Goal: Obtain resource: Download file/media

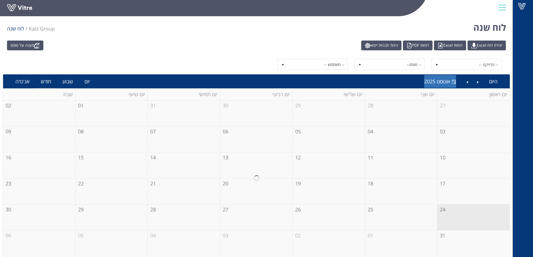
click at [446, 78] on span "אוגוסט 2025" at bounding box center [437, 81] width 26 height 7
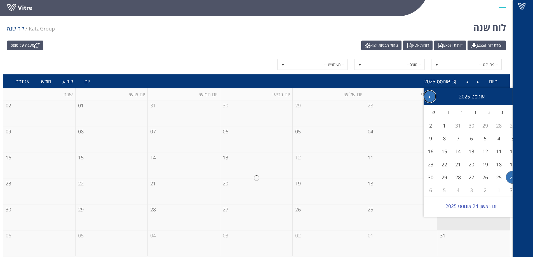
click at [431, 98] on span "Next" at bounding box center [430, 97] width 4 height 4
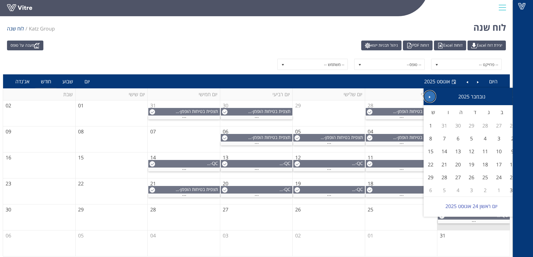
click at [431, 98] on span "Next" at bounding box center [430, 97] width 4 height 4
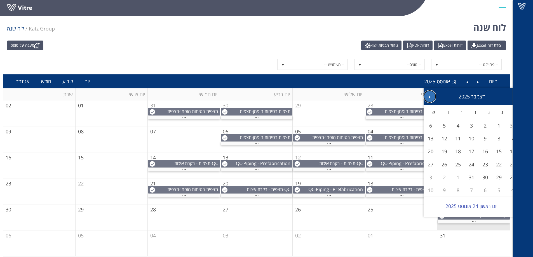
click at [431, 98] on span "Next" at bounding box center [430, 97] width 4 height 4
click at [478, 81] on link "Previous" at bounding box center [478, 81] width 11 height 13
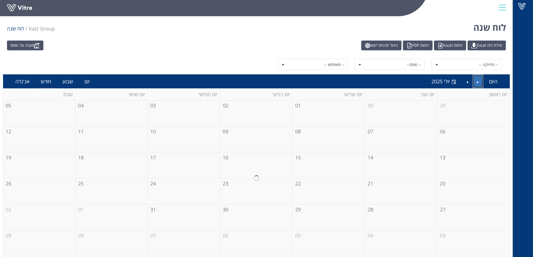
click at [478, 81] on link "Previous" at bounding box center [478, 81] width 11 height 13
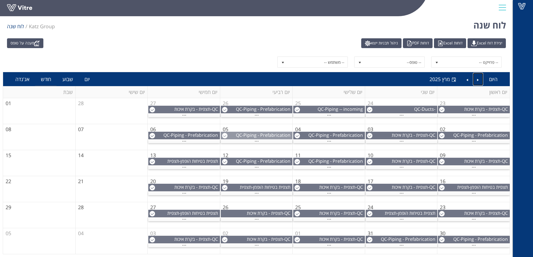
click at [224, 135] on img at bounding box center [225, 136] width 6 height 6
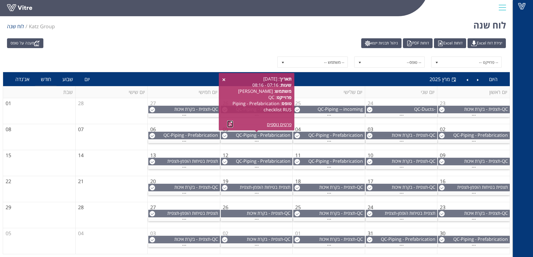
click at [228, 126] on link at bounding box center [230, 124] width 6 height 7
click at [321, 136] on span "Piping - Prefabrication checklist RUS" at bounding box center [340, 138] width 49 height 12
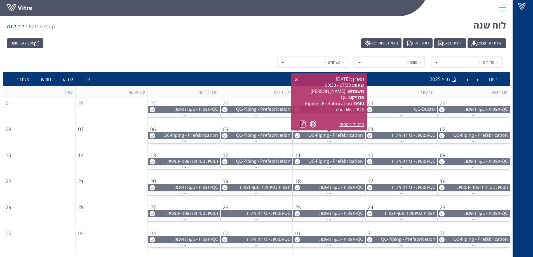
click at [304, 123] on link at bounding box center [303, 124] width 6 height 7
click at [397, 135] on span "תצפית - בקרת איכות" at bounding box center [410, 135] width 36 height 6
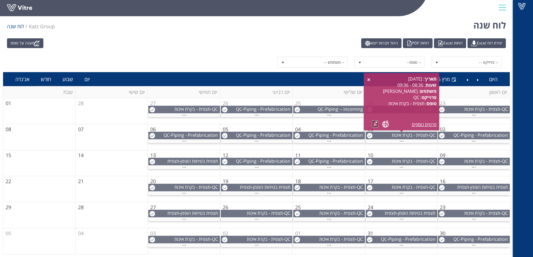
click at [376, 123] on link at bounding box center [375, 124] width 6 height 7
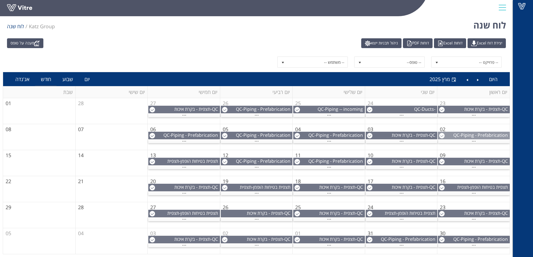
click at [461, 133] on div "QC - Piping - Prefabrication checklist RUS" at bounding box center [473, 138] width 71 height 12
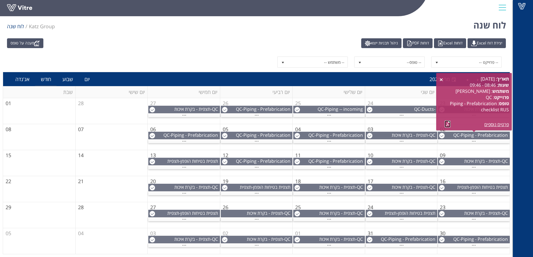
click at [445, 123] on link at bounding box center [448, 124] width 6 height 7
click at [223, 136] on img at bounding box center [225, 136] width 6 height 6
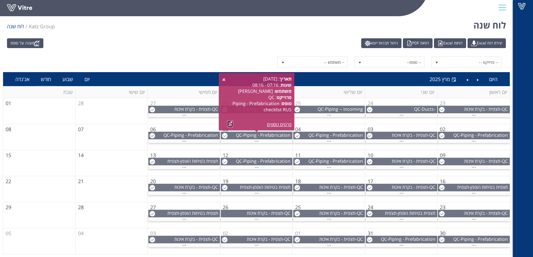
click at [229, 123] on link at bounding box center [230, 124] width 6 height 7
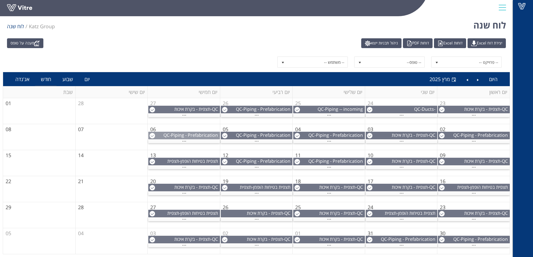
click at [149, 135] on div "QC - Piping - Prefabrication checklist RUS" at bounding box center [184, 138] width 71 height 12
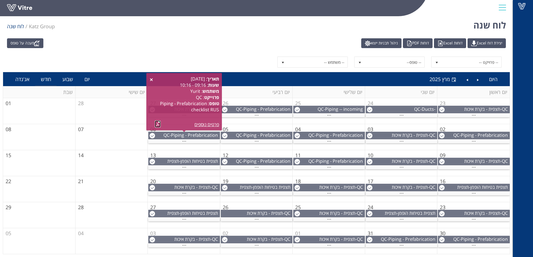
click at [160, 124] on link at bounding box center [158, 124] width 6 height 7
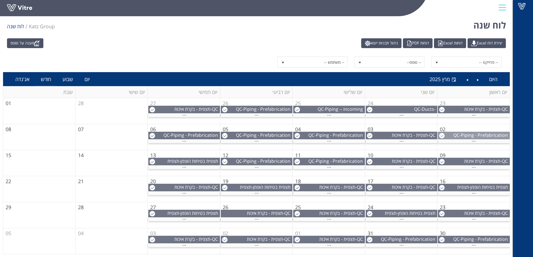
click at [442, 136] on img at bounding box center [442, 136] width 6 height 6
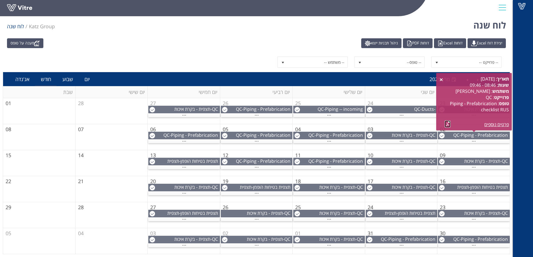
click at [448, 123] on link at bounding box center [448, 124] width 6 height 7
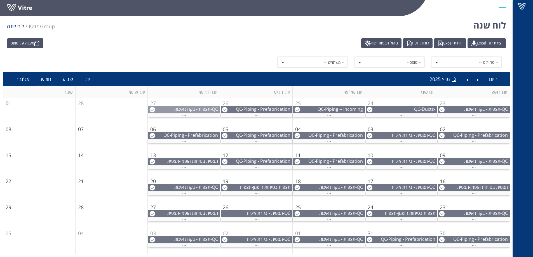
click at [153, 109] on img at bounding box center [152, 110] width 6 height 6
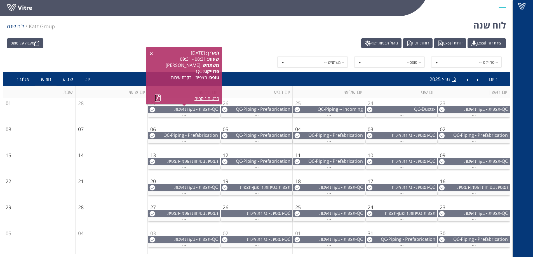
click at [158, 96] on link at bounding box center [158, 98] width 6 height 7
click at [230, 107] on div "QC - Piping - Prefabrication checklist RUS" at bounding box center [256, 112] width 71 height 12
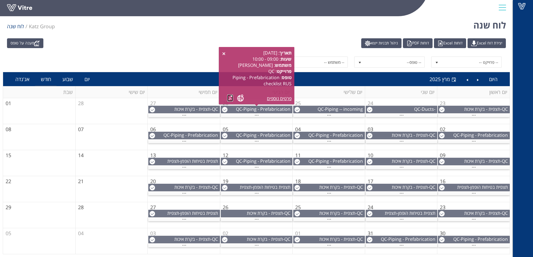
click at [231, 98] on link at bounding box center [230, 98] width 6 height 7
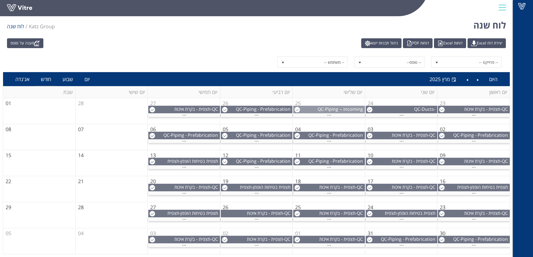
click at [303, 111] on div "QC - Piping -- incoming material checklist" at bounding box center [329, 112] width 71 height 12
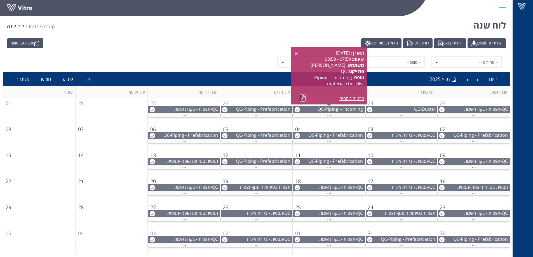
click at [303, 97] on link at bounding box center [303, 98] width 6 height 7
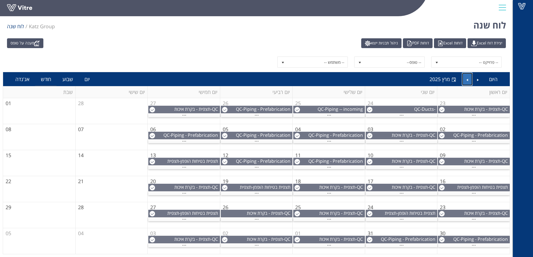
click at [466, 78] on link "Next" at bounding box center [467, 79] width 11 height 13
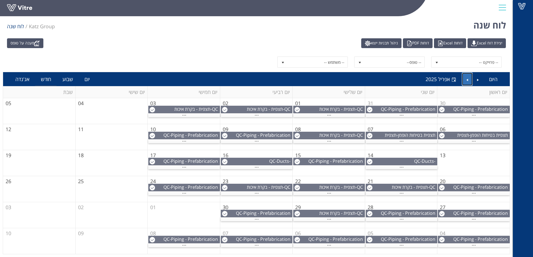
click at [470, 82] on link "Next" at bounding box center [467, 79] width 11 height 13
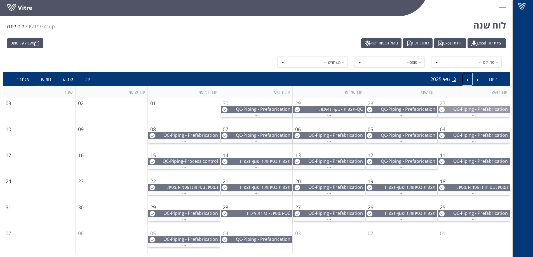
click at [441, 108] on img at bounding box center [442, 110] width 6 height 6
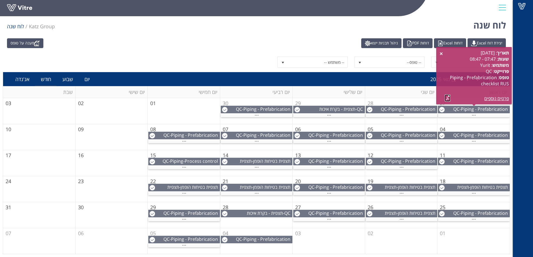
click at [447, 99] on link at bounding box center [448, 98] width 6 height 7
click at [371, 110] on img at bounding box center [370, 110] width 6 height 6
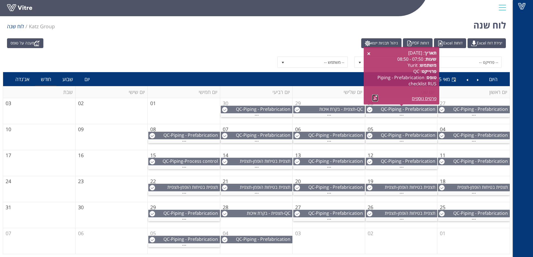
click at [375, 100] on link at bounding box center [375, 98] width 6 height 7
click at [226, 109] on img at bounding box center [225, 110] width 6 height 6
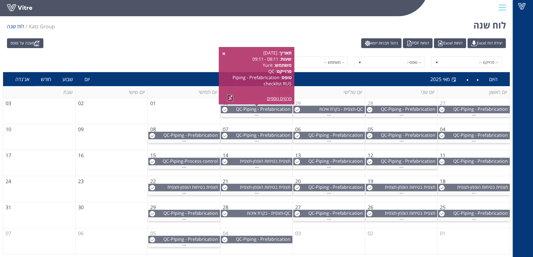
click at [229, 100] on link at bounding box center [230, 98] width 6 height 7
click at [443, 137] on img at bounding box center [442, 136] width 6 height 6
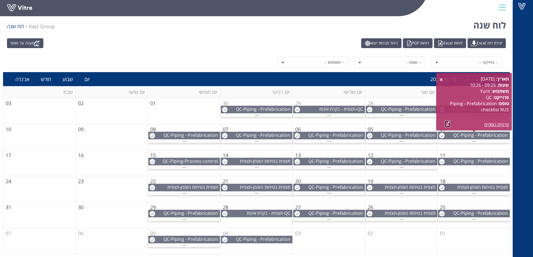
click at [448, 122] on link at bounding box center [448, 124] width 6 height 7
click at [373, 135] on div "QC - Piping - Prefabrication checklist RUS" at bounding box center [401, 138] width 71 height 12
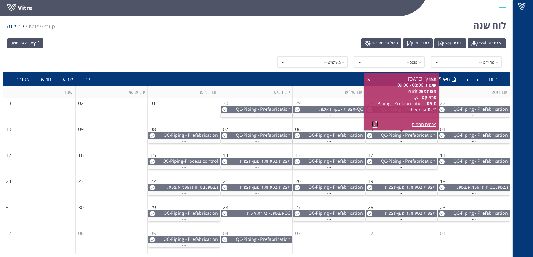
click at [374, 123] on link at bounding box center [375, 124] width 6 height 7
click at [397, 140] on div "..." at bounding box center [402, 142] width 72 height 4
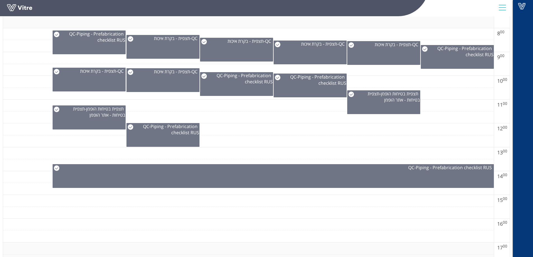
scroll to position [259, 0]
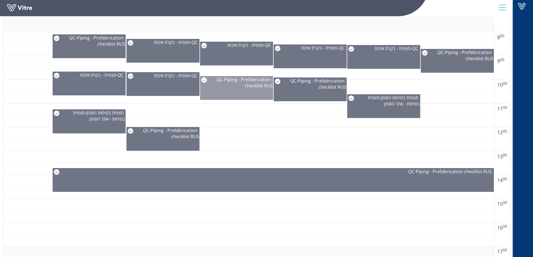
click at [204, 81] on img at bounding box center [204, 80] width 6 height 6
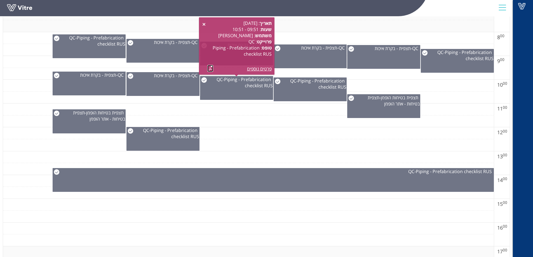
click at [208, 66] on link at bounding box center [210, 68] width 6 height 7
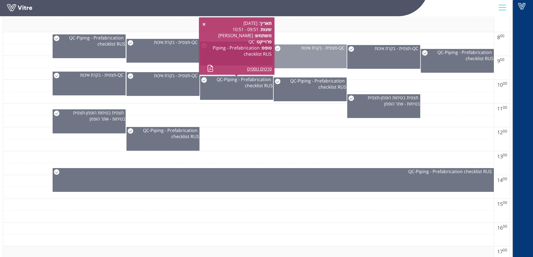
click at [279, 47] on img at bounding box center [278, 49] width 6 height 6
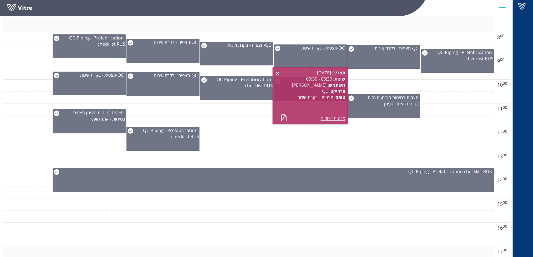
click at [282, 121] on div "תאריך : [DATE] שעות : 08:30 - 09:30 משתמש : [PERSON_NAME] : QC טופס : תצפית - ב…" at bounding box center [311, 95] width 76 height 57
click at [282, 116] on link at bounding box center [284, 117] width 6 height 7
click at [151, 51] on div "QC - תצפית - בקרת איכות" at bounding box center [163, 51] width 73 height 24
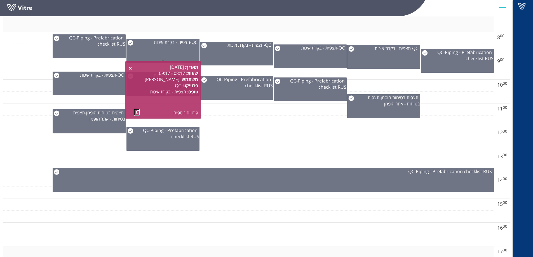
click at [137, 113] on link at bounding box center [137, 112] width 6 height 7
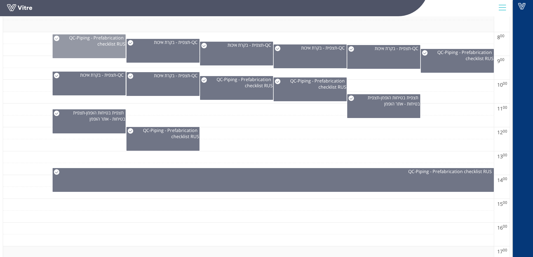
click at [86, 43] on div "QC - Piping - Prefabrication checklist RUS" at bounding box center [89, 41] width 72 height 12
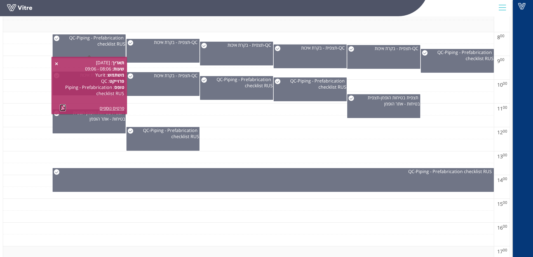
click at [64, 107] on link at bounding box center [63, 107] width 6 height 7
click at [365, 99] on div "תצפית בטיחות הופמן - תצפית בטיחות - אתר הופמן" at bounding box center [384, 101] width 72 height 12
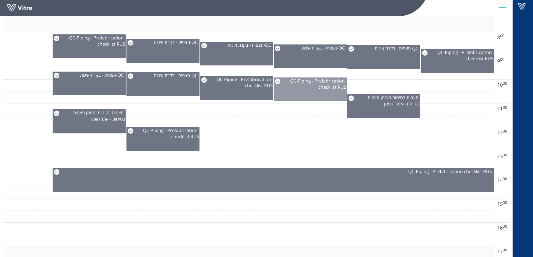
click at [325, 91] on div "QC - Piping - Prefabrication checklist RUS" at bounding box center [310, 90] width 73 height 24
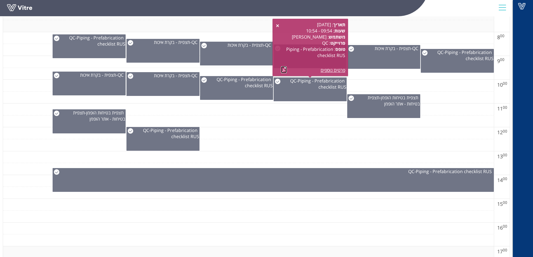
click at [282, 69] on link at bounding box center [284, 69] width 6 height 7
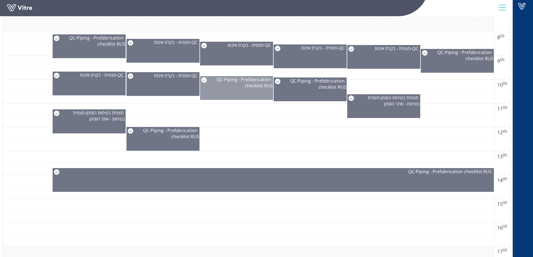
click at [231, 86] on div "QC - Piping - Prefabrication checklist RUS" at bounding box center [236, 82] width 72 height 12
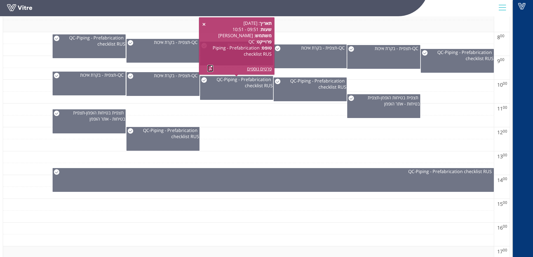
click at [209, 67] on link at bounding box center [210, 68] width 6 height 7
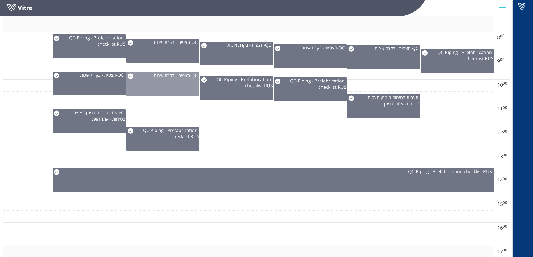
click at [168, 83] on div "QC - תצפית - בקרת איכות" at bounding box center [163, 84] width 73 height 24
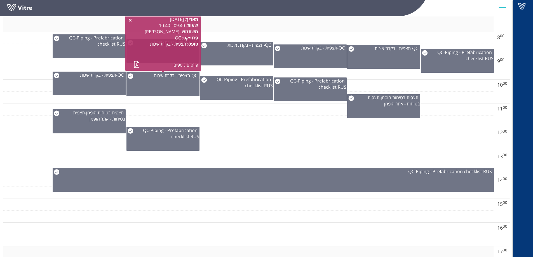
click at [133, 61] on div "תאריך : [DATE] שעות : 09:40 - 10:40 משתמש : [PERSON_NAME] : QC טופס : תצפית - ב…" at bounding box center [163, 42] width 70 height 52
click at [135, 63] on link at bounding box center [137, 64] width 6 height 7
click at [151, 143] on div "QC - Piping - Prefabrication checklist RUS" at bounding box center [163, 139] width 73 height 24
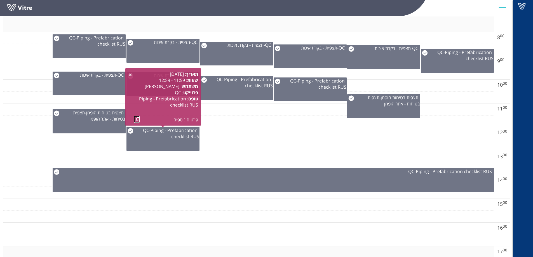
click at [136, 117] on link at bounding box center [137, 119] width 6 height 7
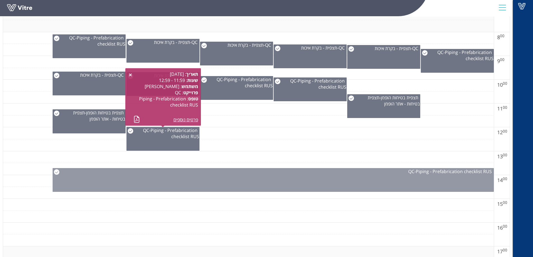
click at [72, 179] on div "QC - Piping - Prefabrication checklist RUS" at bounding box center [273, 180] width 441 height 24
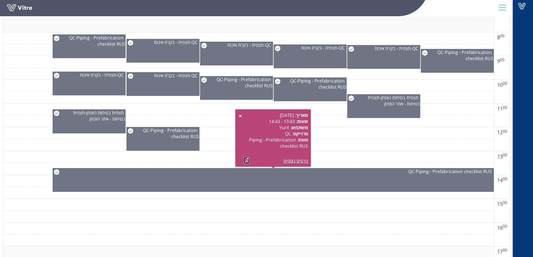
click at [247, 162] on link at bounding box center [247, 160] width 6 height 7
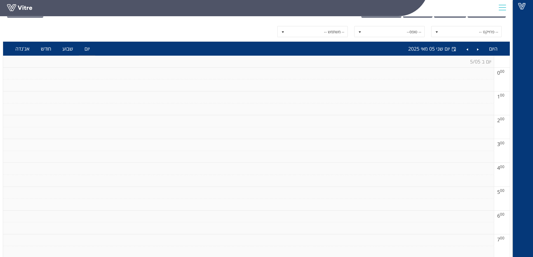
scroll to position [18, 0]
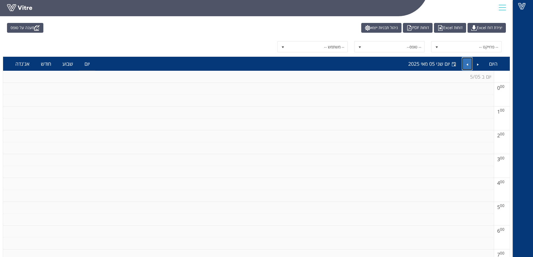
click at [466, 66] on link "Next" at bounding box center [467, 63] width 11 height 13
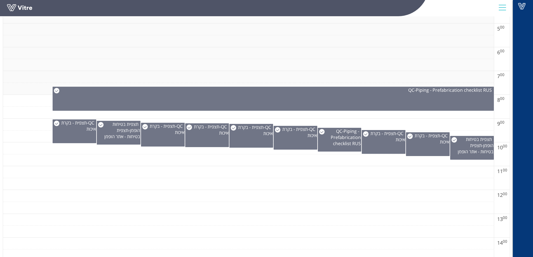
scroll to position [197, 0]
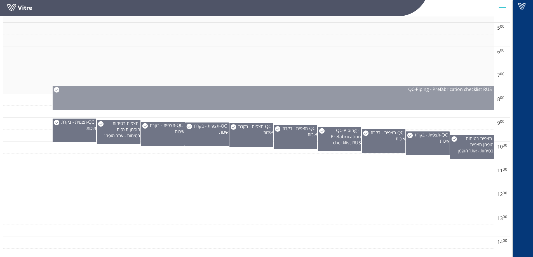
click at [53, 90] on div "QC - Piping - Prefabrication checklist RUS" at bounding box center [273, 98] width 441 height 24
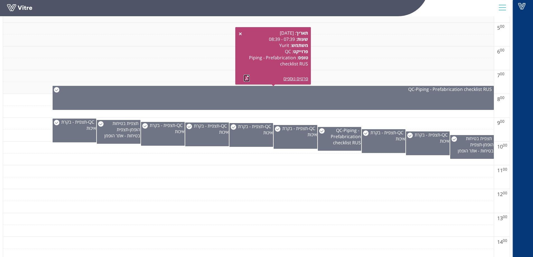
click at [247, 77] on link at bounding box center [247, 78] width 6 height 7
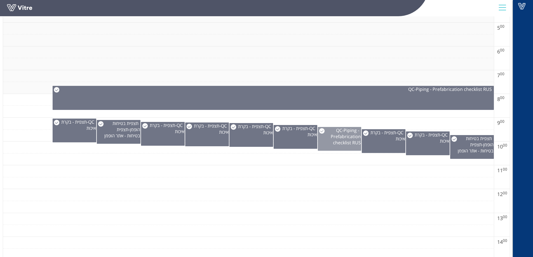
click at [343, 142] on span "Piping - Prefabrication checklist RUS" at bounding box center [346, 136] width 30 height 18
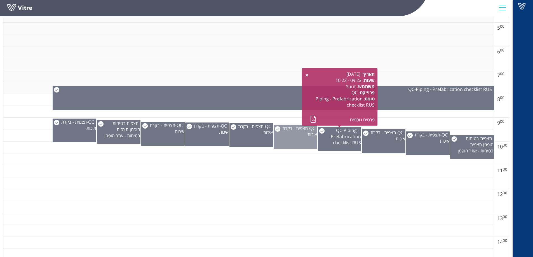
click at [305, 135] on span "תצפית - בקרת איכות" at bounding box center [299, 131] width 35 height 12
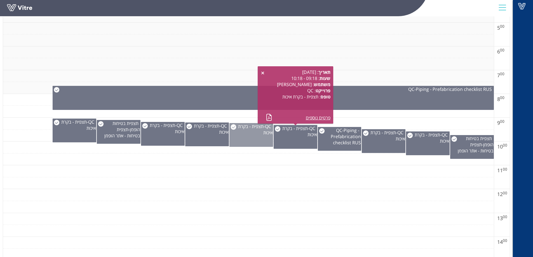
click at [245, 131] on div "QC - תצפית - בקרת איכות" at bounding box center [251, 129] width 43 height 12
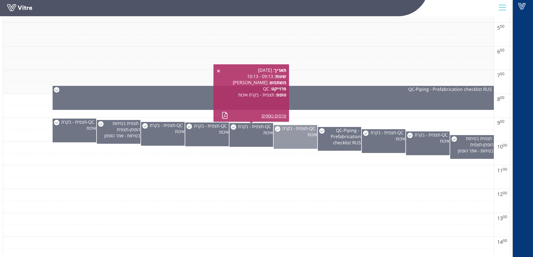
click at [284, 137] on div "QC - תצפית - בקרת איכות" at bounding box center [295, 131] width 43 height 12
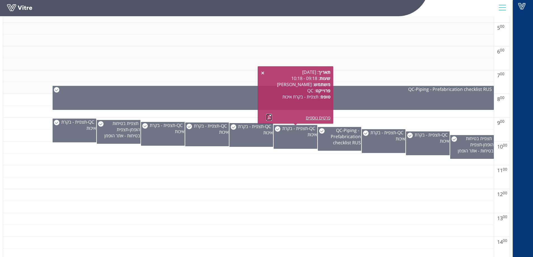
click at [270, 116] on link at bounding box center [269, 117] width 6 height 7
click at [252, 132] on span "תצפית - בקרת איכות" at bounding box center [255, 129] width 35 height 12
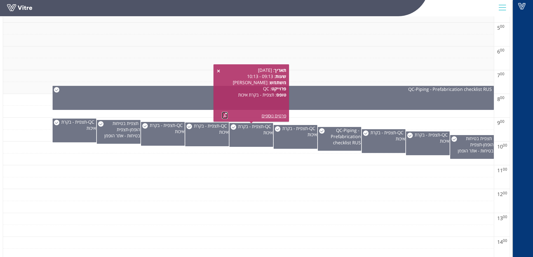
click at [227, 115] on link at bounding box center [225, 115] width 6 height 7
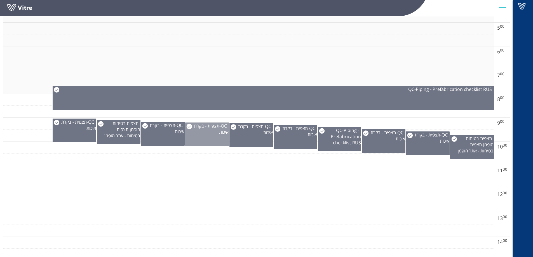
click at [213, 128] on span "תצפית - בקרת איכות" at bounding box center [211, 129] width 35 height 12
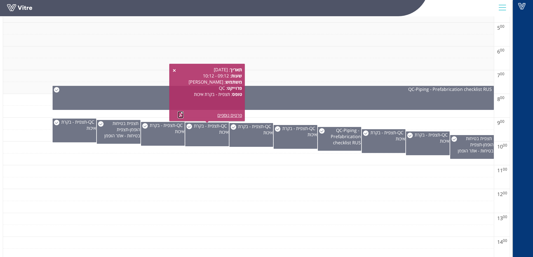
click at [179, 113] on link at bounding box center [181, 114] width 6 height 7
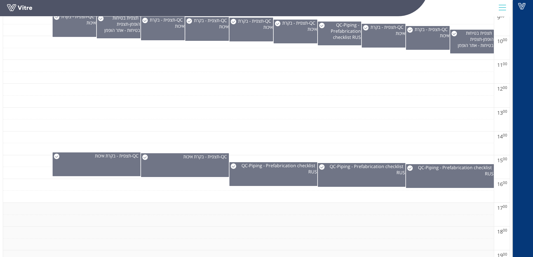
scroll to position [318, 0]
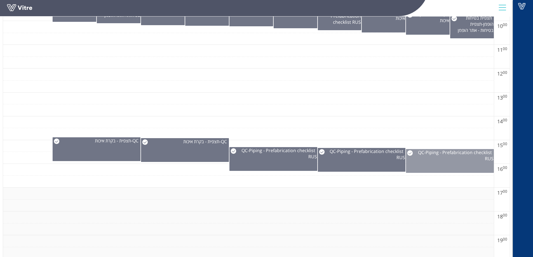
click at [467, 159] on div "QC - Piping - Prefabrication checklist RUS" at bounding box center [449, 155] width 87 height 12
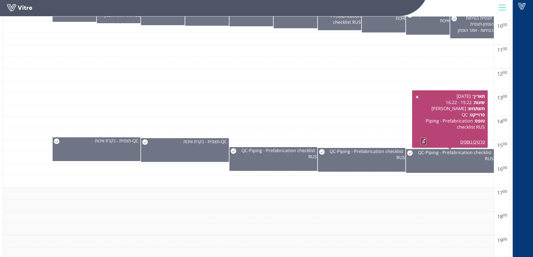
click at [422, 141] on link at bounding box center [424, 141] width 6 height 7
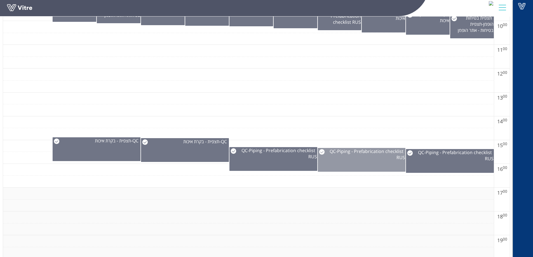
click at [354, 166] on div "QC - Piping - Prefabrication checklist RUS" at bounding box center [362, 160] width 88 height 24
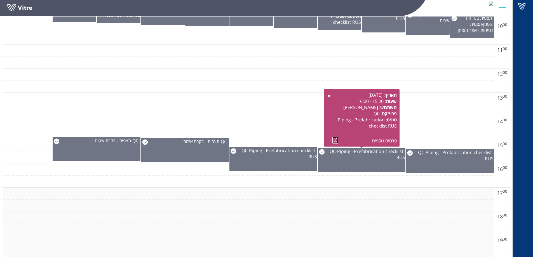
click at [335, 141] on link at bounding box center [335, 140] width 6 height 7
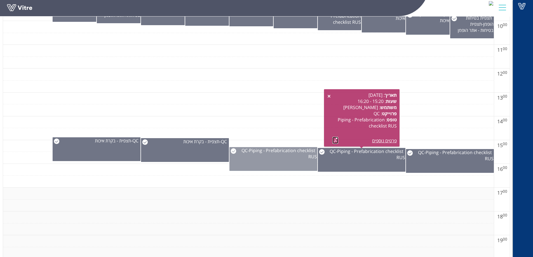
click at [250, 158] on div "QC - Piping - Prefabrication checklist RUS" at bounding box center [273, 153] width 87 height 12
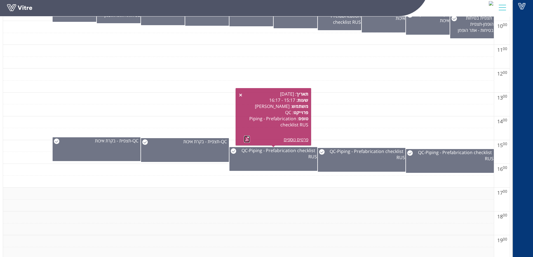
click at [244, 137] on link at bounding box center [247, 139] width 6 height 7
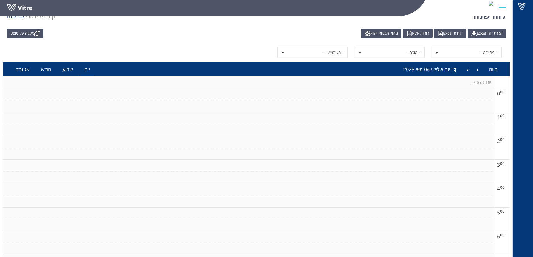
scroll to position [0, 0]
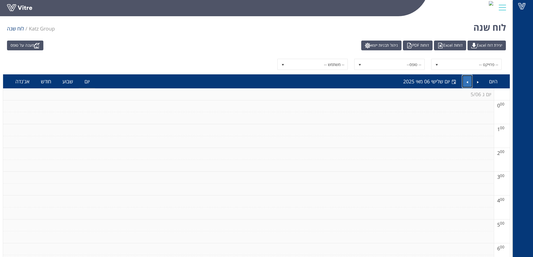
click at [467, 82] on link "Next" at bounding box center [467, 81] width 11 height 13
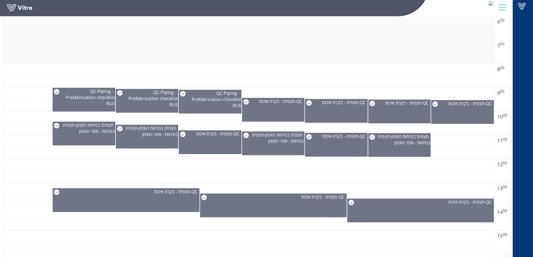
scroll to position [231, 0]
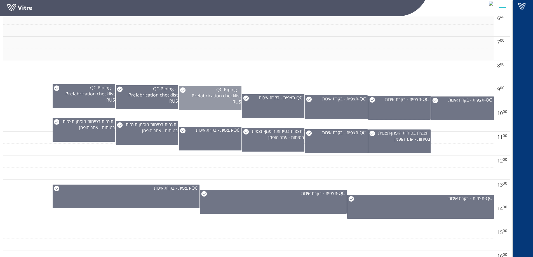
click at [205, 99] on div "QC - Piping - Prefabrication checklist RUS" at bounding box center [210, 95] width 62 height 18
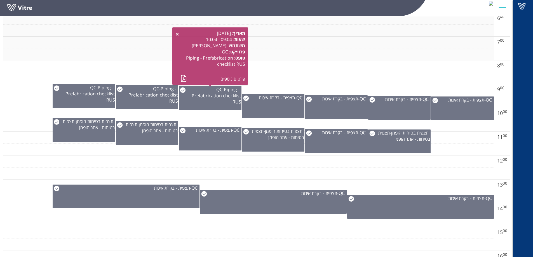
click at [181, 78] on div "תאריך : [DATE] שעות : 09:04 - 10:04 משתמש : [PERSON_NAME] פרוייקט : QC טופס : P…" at bounding box center [210, 56] width 70 height 52
click at [183, 78] on link at bounding box center [184, 78] width 6 height 7
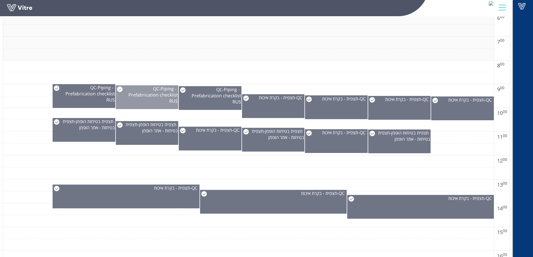
click at [143, 99] on div "QC - Piping - Prefabrication checklist RUS" at bounding box center [147, 95] width 62 height 18
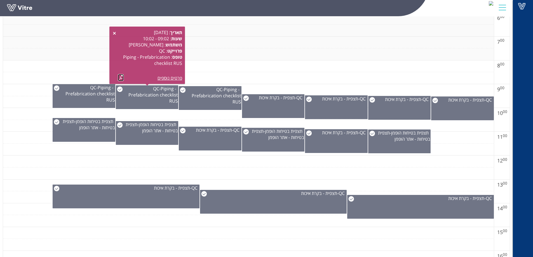
click at [120, 75] on link at bounding box center [121, 77] width 6 height 7
click at [76, 92] on span "Piping - Prefabrication checklist RUS" at bounding box center [90, 94] width 50 height 18
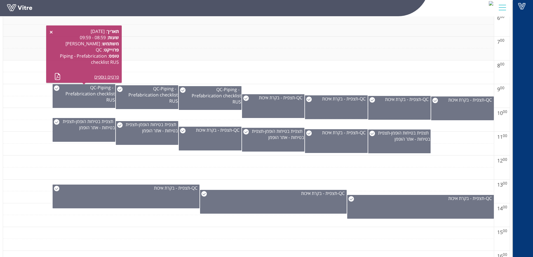
click at [54, 77] on div "תאריך : [DATE] שעות : 08:59 - 09:59 משתמש : [PERSON_NAME] פרוייקט : QC טופס : P…" at bounding box center [84, 54] width 70 height 52
click at [55, 77] on link at bounding box center [58, 76] width 6 height 7
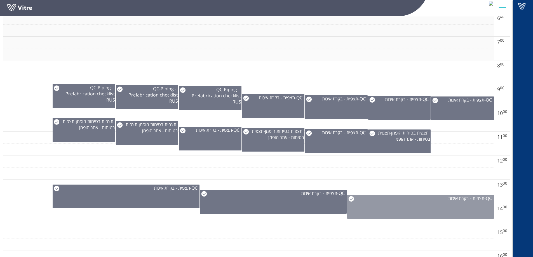
click at [425, 200] on div "QC - תצפית - בקרת איכות" at bounding box center [421, 198] width 146 height 6
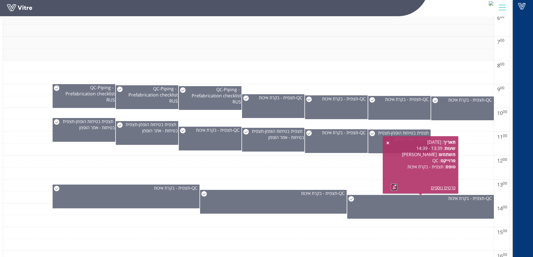
click at [393, 186] on link at bounding box center [394, 187] width 6 height 7
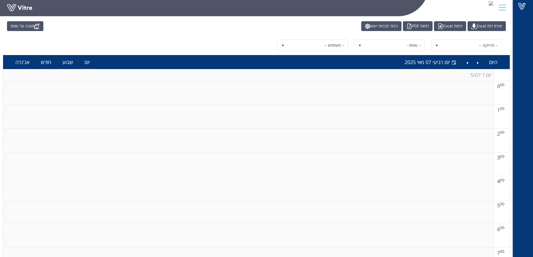
scroll to position [17, 0]
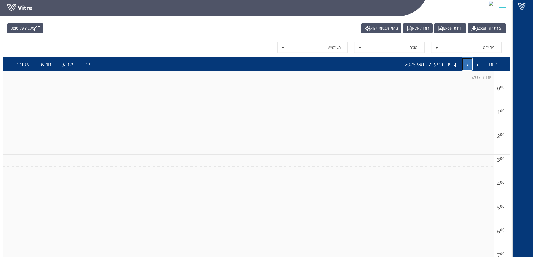
click at [467, 65] on link "Next" at bounding box center [467, 64] width 11 height 13
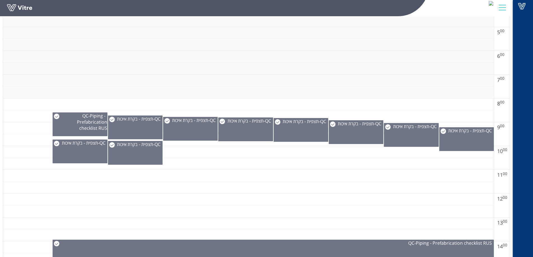
scroll to position [191, 0]
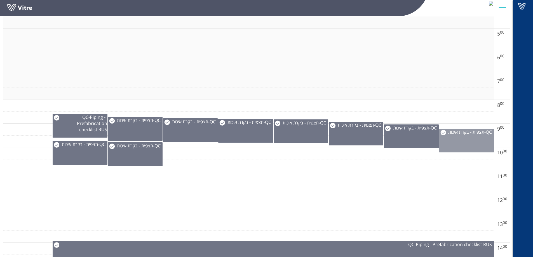
click at [467, 135] on div "QC - תצפית - בקרת איכות" at bounding box center [467, 132] width 54 height 6
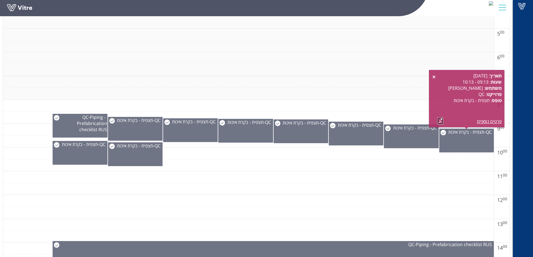
click at [441, 119] on link at bounding box center [440, 121] width 6 height 7
click at [91, 133] on div "QC - Piping - Prefabrication checklist RUS" at bounding box center [80, 126] width 55 height 24
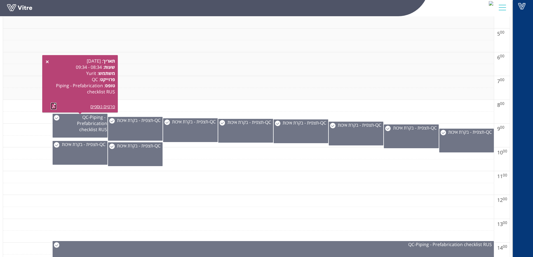
click at [51, 106] on link at bounding box center [54, 106] width 6 height 7
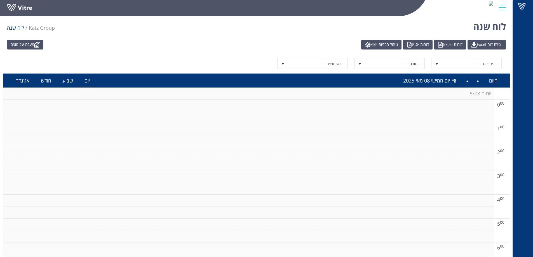
scroll to position [0, 0]
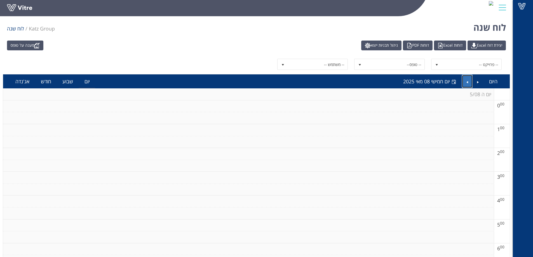
click at [468, 82] on link "Next" at bounding box center [467, 81] width 11 height 13
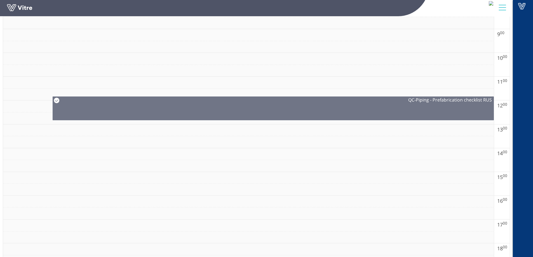
scroll to position [287, 0]
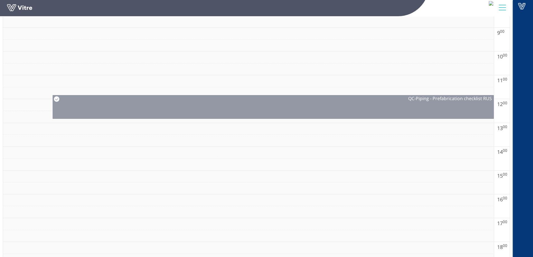
click at [445, 111] on div "QC - Piping - Prefabrication checklist RUS" at bounding box center [273, 107] width 441 height 24
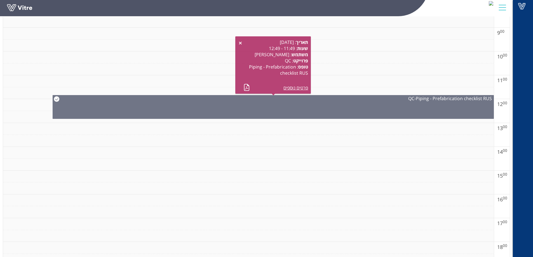
click at [243, 88] on div "תאריך : [DATE] שעות : 11:49 - 12:49 משתמש : [PERSON_NAME] : QC טופס : Piping - …" at bounding box center [273, 65] width 70 height 52
click at [246, 87] on link at bounding box center [247, 87] width 6 height 7
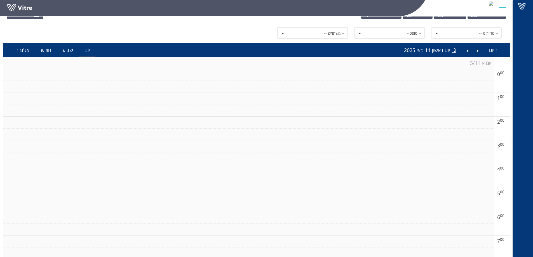
scroll to position [26, 0]
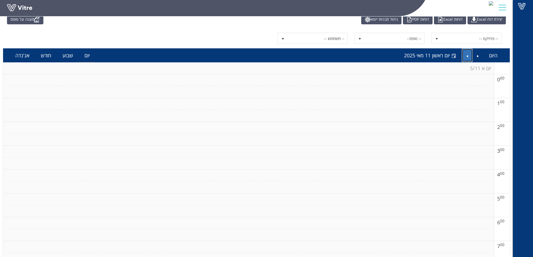
click at [469, 54] on link "Next" at bounding box center [467, 55] width 11 height 13
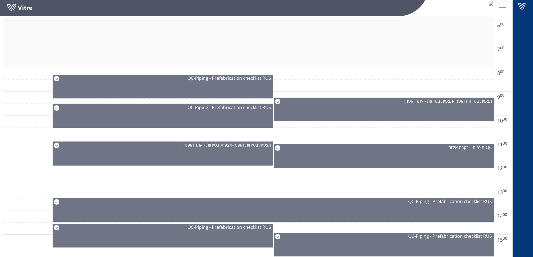
scroll to position [228, 0]
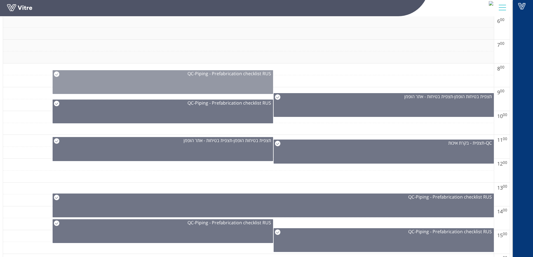
click at [234, 85] on div "QC - Piping - Prefabrication checklist RUS" at bounding box center [163, 82] width 220 height 24
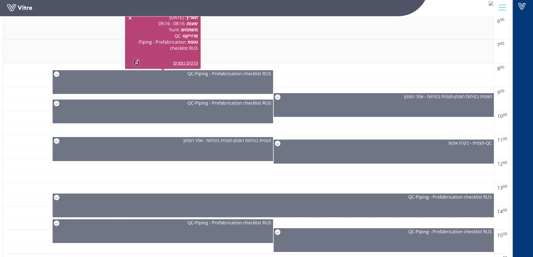
click at [138, 62] on link at bounding box center [137, 62] width 6 height 7
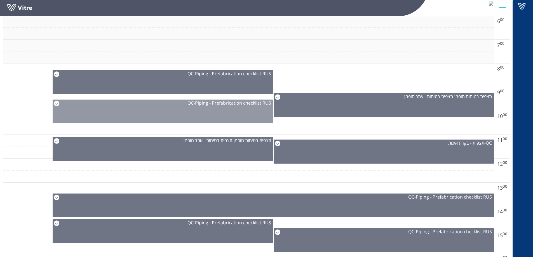
click at [244, 104] on span "Piping - Prefabrication checklist RUS" at bounding box center [233, 103] width 76 height 6
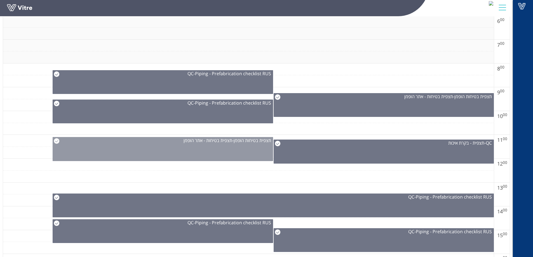
click at [244, 147] on div "תצפית בטיחות הופמן - תצפית בטיחות - אתר הופמן" at bounding box center [163, 149] width 220 height 24
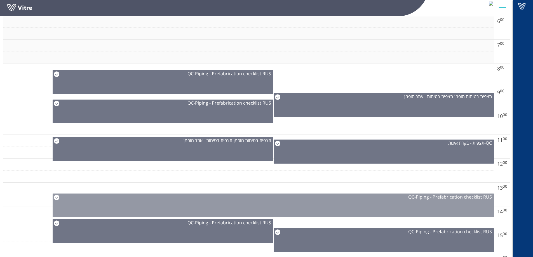
click at [358, 206] on div "QC - Piping - Prefabrication checklist RUS" at bounding box center [273, 206] width 441 height 24
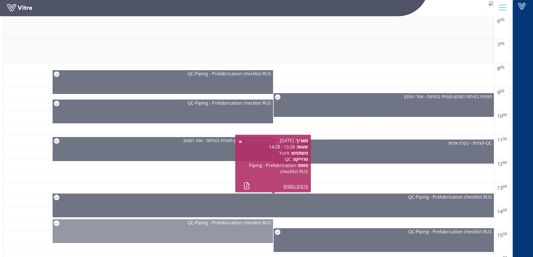
click at [244, 229] on div "QC - Piping - Prefabrication checklist RUS" at bounding box center [163, 231] width 220 height 24
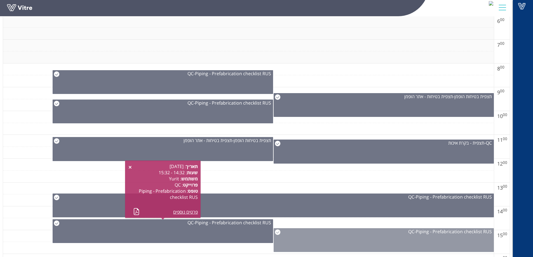
click at [314, 242] on div "QC - Piping - Prefabrication checklist RUS" at bounding box center [384, 240] width 220 height 24
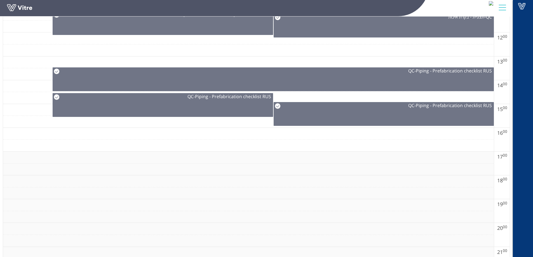
scroll to position [367, 0]
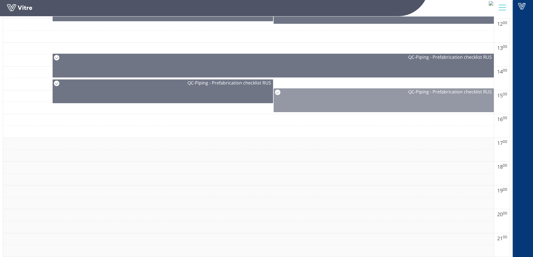
click at [333, 100] on div "QC - Piping - Prefabrication checklist RUS" at bounding box center [384, 100] width 220 height 24
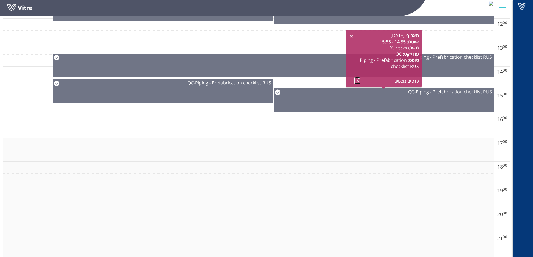
click at [357, 80] on link at bounding box center [358, 80] width 6 height 7
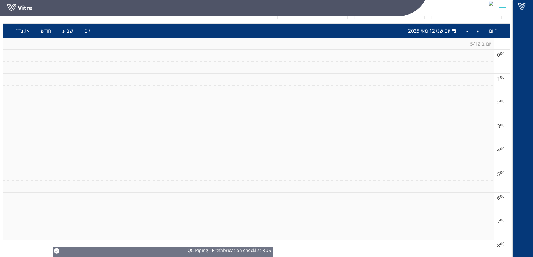
scroll to position [0, 0]
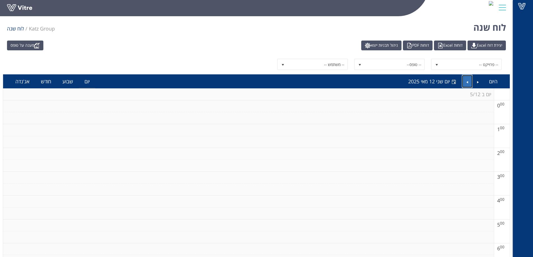
click at [463, 82] on link "Next" at bounding box center [467, 81] width 11 height 13
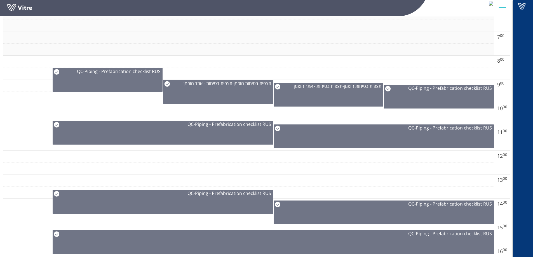
scroll to position [238, 0]
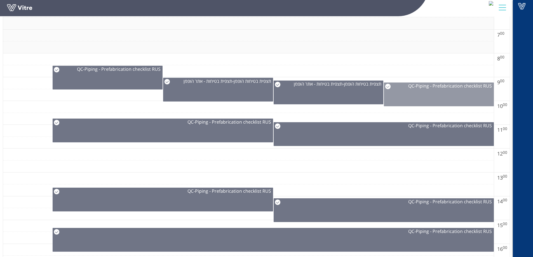
click at [409, 93] on div "QC - Piping - Prefabrication checklist RUS" at bounding box center [439, 95] width 110 height 24
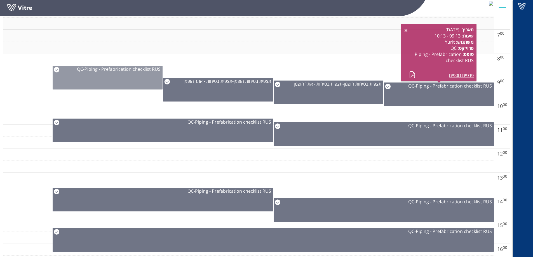
click at [151, 79] on div "QC - Piping - Prefabrication checklist RUS" at bounding box center [108, 78] width 110 height 24
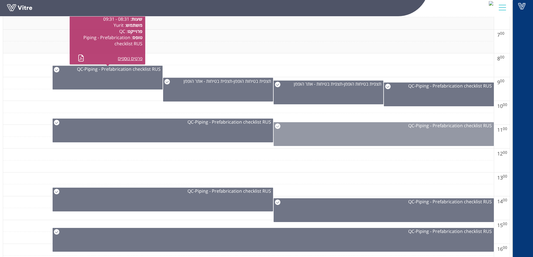
click at [360, 143] on div "QC - Piping - Prefabrication checklist RUS" at bounding box center [384, 134] width 220 height 24
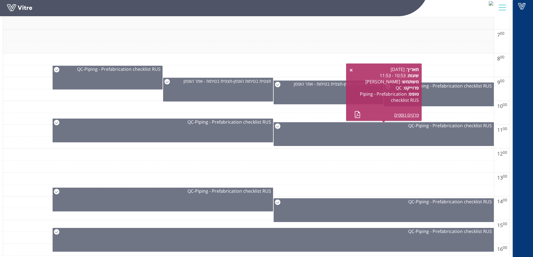
click at [359, 110] on div "תאריך : [DATE] שעות : 10:53 - 11:53 משתמש : [PERSON_NAME] : QC טופס : Piping - …" at bounding box center [387, 92] width 64 height 52
click at [359, 113] on link at bounding box center [358, 114] width 6 height 7
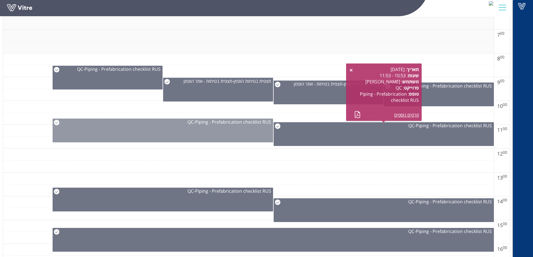
click at [251, 131] on div "QC - Piping - Prefabrication checklist RUS" at bounding box center [163, 131] width 220 height 24
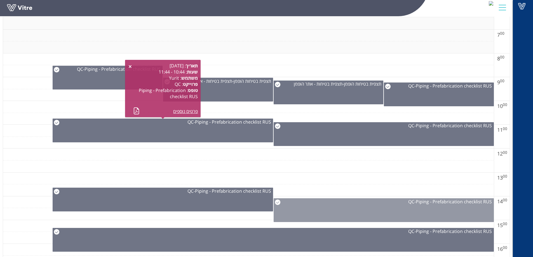
click at [390, 205] on div "QC - Piping - Prefabrication checklist RUS" at bounding box center [384, 202] width 220 height 6
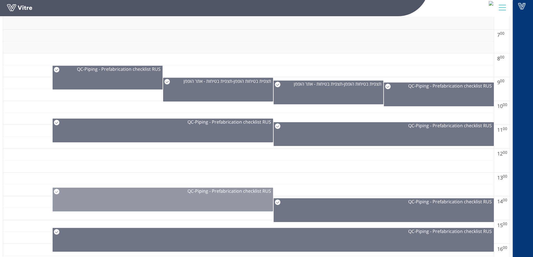
click at [250, 196] on div "QC - Piping - Prefabrication checklist RUS" at bounding box center [163, 200] width 220 height 24
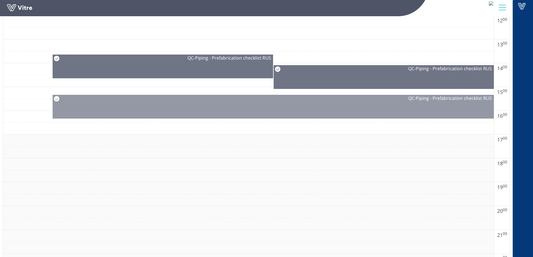
scroll to position [378, 0]
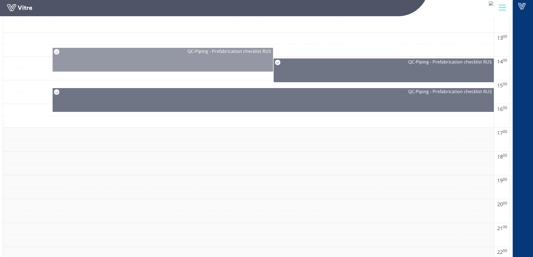
click at [226, 67] on div "QC - Piping - Prefabrication checklist RUS" at bounding box center [163, 60] width 220 height 24
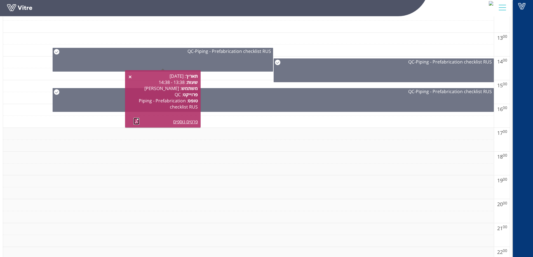
click at [136, 121] on link at bounding box center [137, 121] width 6 height 7
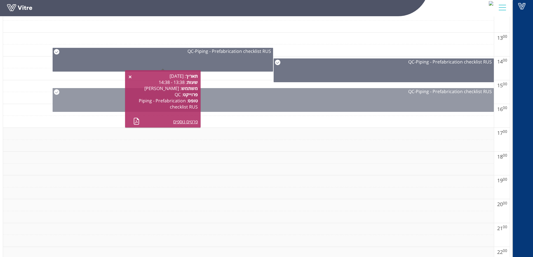
click at [60, 97] on div "QC - Piping - Prefabrication checklist RUS" at bounding box center [273, 100] width 441 height 24
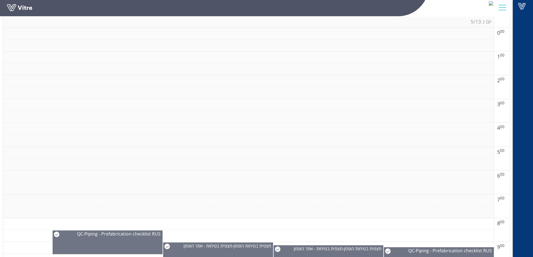
scroll to position [0, 0]
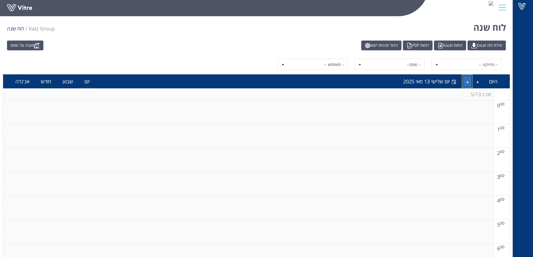
click at [467, 82] on link "Next" at bounding box center [467, 81] width 11 height 13
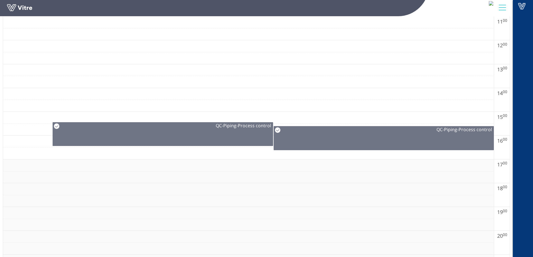
scroll to position [348, 0]
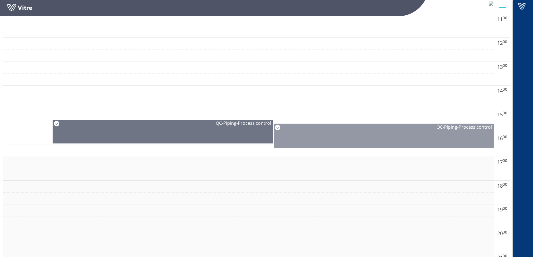
click at [434, 144] on div "QC - Piping-Process control" at bounding box center [384, 136] width 220 height 24
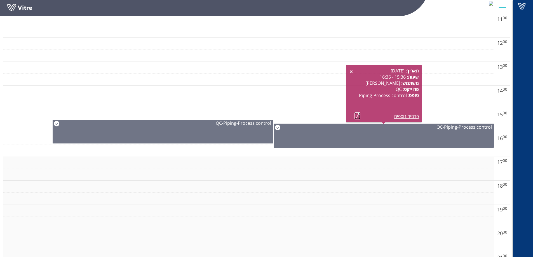
click at [357, 117] on link at bounding box center [358, 116] width 6 height 7
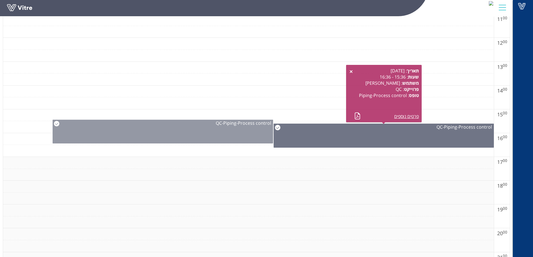
click at [119, 124] on div "QC - Piping-Process control" at bounding box center [163, 123] width 220 height 6
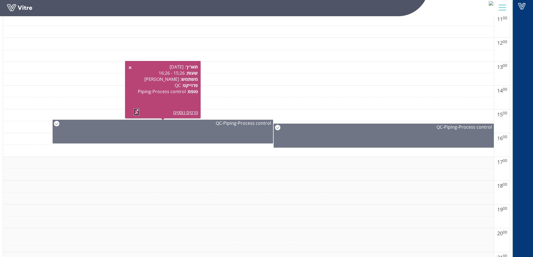
click at [136, 112] on link at bounding box center [137, 112] width 6 height 7
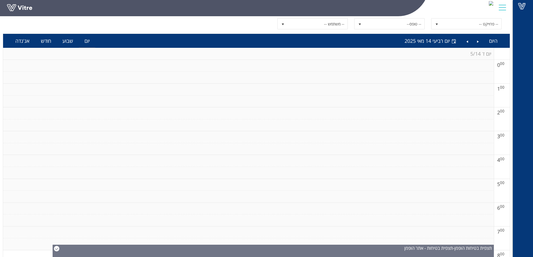
scroll to position [0, 0]
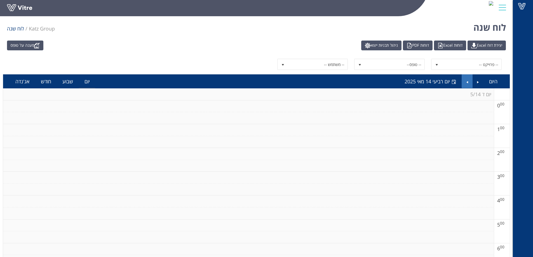
click at [462, 82] on li at bounding box center [467, 81] width 11 height 14
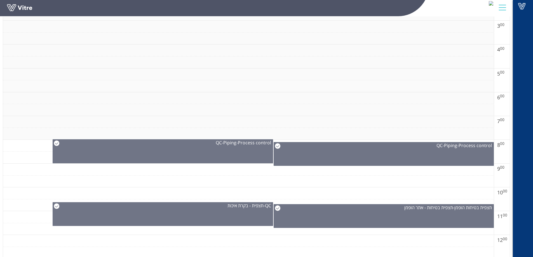
scroll to position [195, 0]
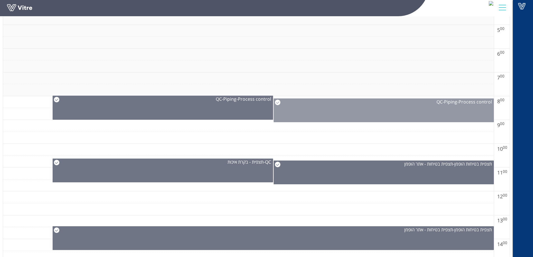
click at [311, 113] on div "QC - Piping-Process control" at bounding box center [384, 111] width 220 height 24
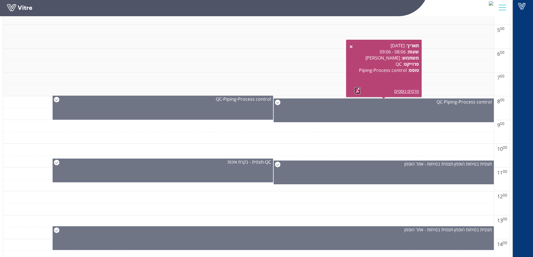
click at [355, 91] on link at bounding box center [358, 90] width 6 height 7
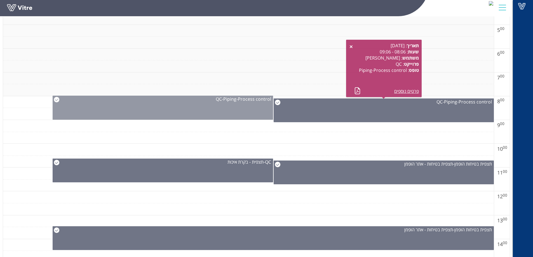
click at [147, 108] on div "QC - Piping-Process control" at bounding box center [163, 108] width 220 height 24
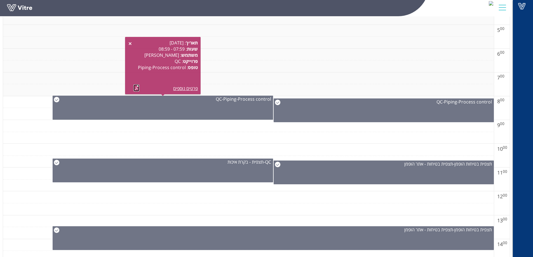
click at [136, 85] on link at bounding box center [137, 88] width 6 height 7
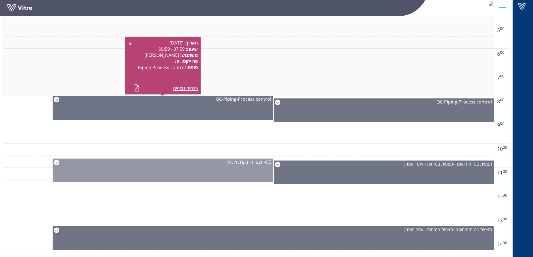
click at [236, 164] on span "תצפית - בקרת איכות" at bounding box center [246, 162] width 36 height 6
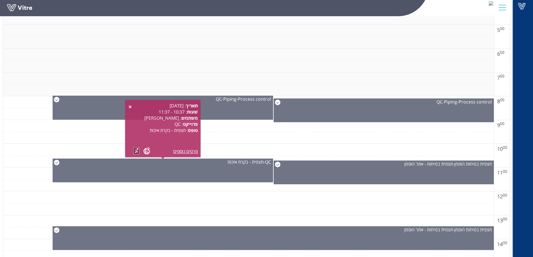
click at [137, 150] on link at bounding box center [137, 150] width 6 height 7
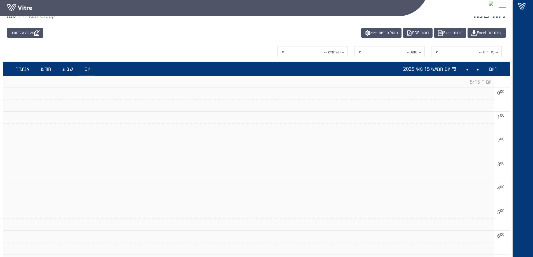
scroll to position [0, 0]
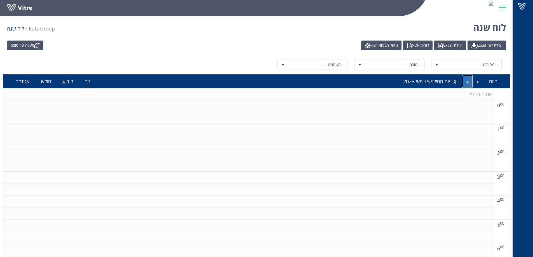
click at [468, 82] on link "Next" at bounding box center [467, 81] width 11 height 13
click at [466, 81] on link "Next" at bounding box center [467, 81] width 11 height 13
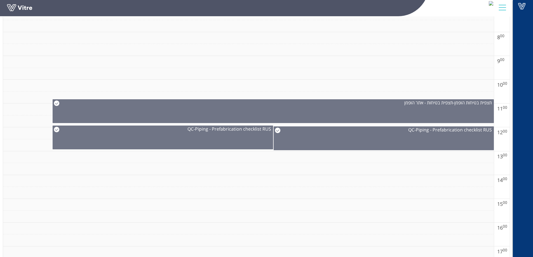
scroll to position [271, 0]
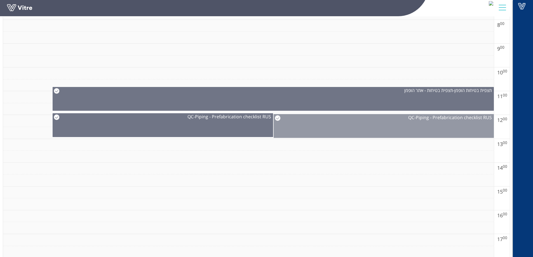
click at [301, 130] on div "QC - Piping - Prefabrication checklist RUS" at bounding box center [384, 126] width 220 height 24
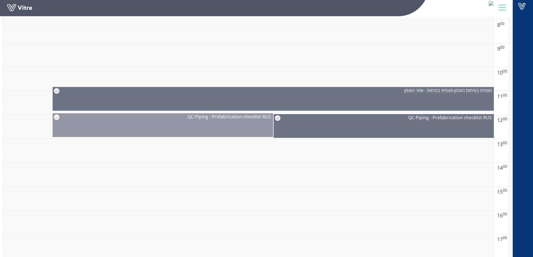
click at [203, 123] on div "QC - Piping - Prefabrication checklist RUS" at bounding box center [163, 125] width 220 height 24
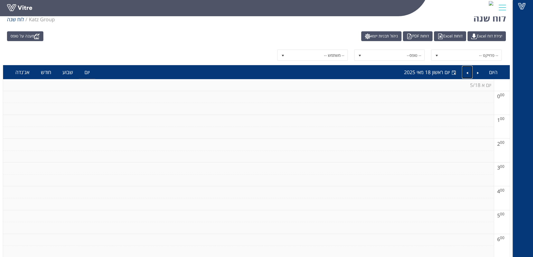
scroll to position [8, 0]
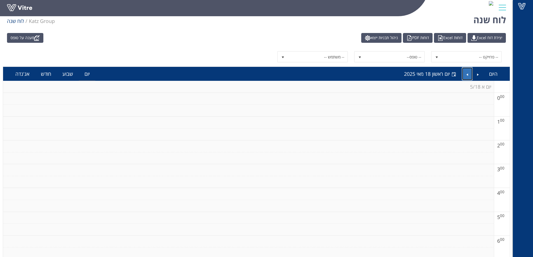
click at [472, 74] on link "Next" at bounding box center [467, 73] width 11 height 13
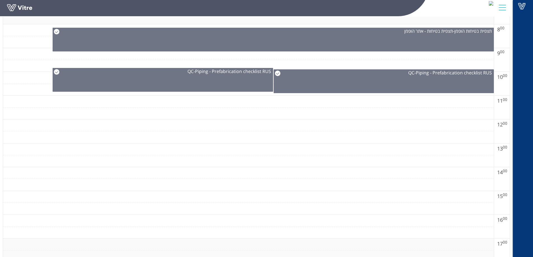
scroll to position [269, 0]
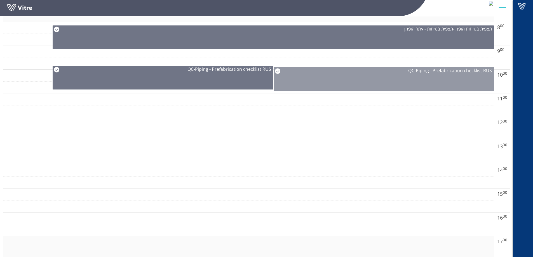
click at [322, 78] on div "QC - Piping - Prefabrication checklist RUS" at bounding box center [384, 79] width 220 height 24
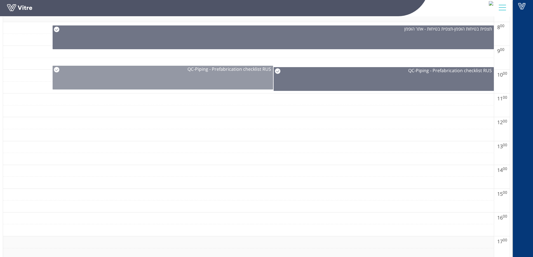
click at [245, 80] on div "QC - Piping - Prefabrication checklist RUS" at bounding box center [163, 78] width 220 height 24
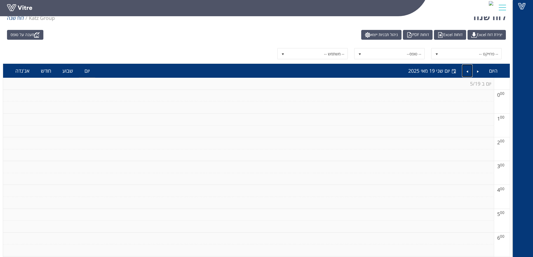
scroll to position [0, 0]
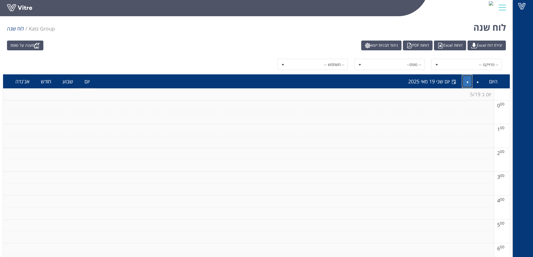
click at [472, 83] on link "Next" at bounding box center [467, 81] width 11 height 13
click at [444, 80] on span "יום שלישי 20 מאי 2025" at bounding box center [426, 81] width 47 height 7
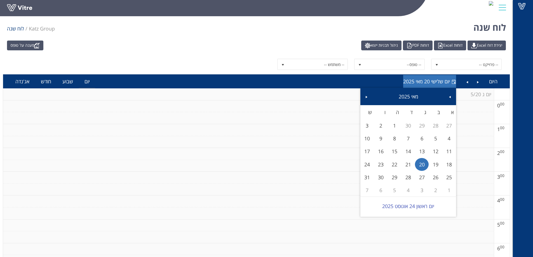
click at [444, 80] on span "יום שלישי 20 מאי 2025" at bounding box center [426, 81] width 47 height 7
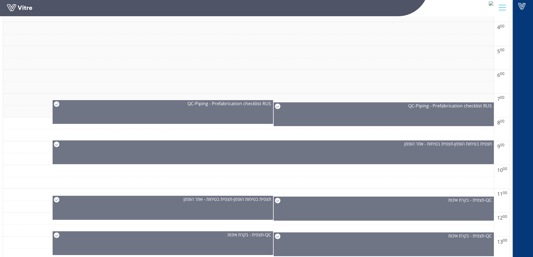
scroll to position [177, 0]
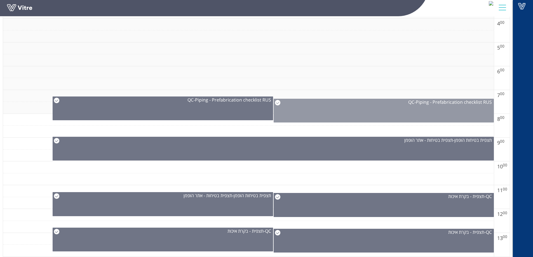
click at [432, 113] on div "QC - Piping - Prefabrication checklist RUS" at bounding box center [384, 111] width 220 height 24
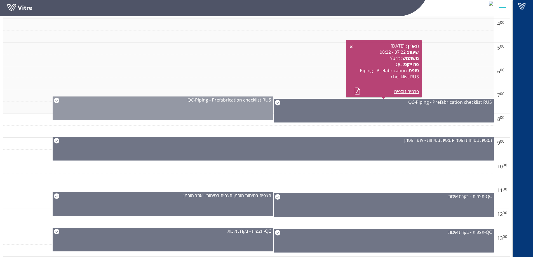
click at [256, 108] on div "QC - Piping - Prefabrication checklist RUS" at bounding box center [163, 109] width 220 height 24
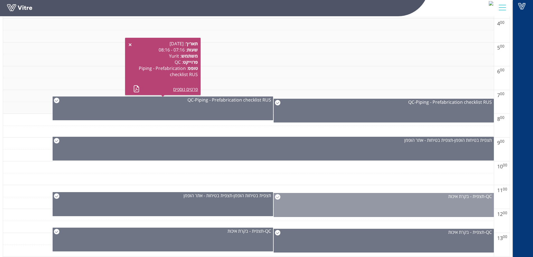
click at [420, 204] on div "QC - תצפית - בקרת איכות" at bounding box center [384, 205] width 220 height 24
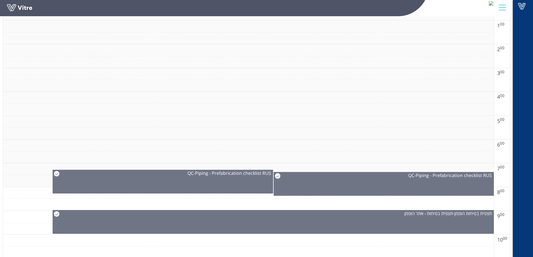
scroll to position [0, 0]
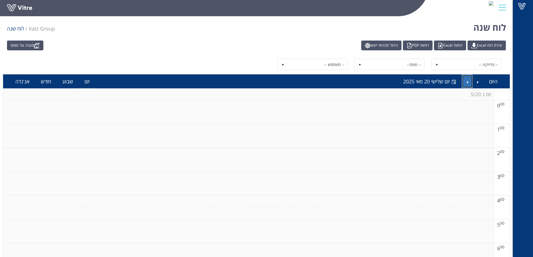
click at [468, 78] on link "Next" at bounding box center [467, 81] width 11 height 13
drag, startPoint x: 533, startPoint y: 49, endPoint x: 524, endPoint y: 117, distance: 68.0
click at [524, 117] on div "Vitre" at bounding box center [523, 128] width 20 height 257
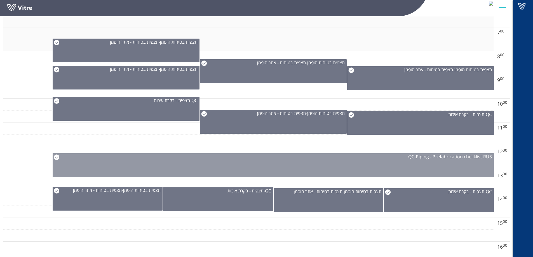
scroll to position [240, 0]
click at [415, 165] on div "QC - Piping - Prefabrication checklist RUS" at bounding box center [273, 165] width 441 height 24
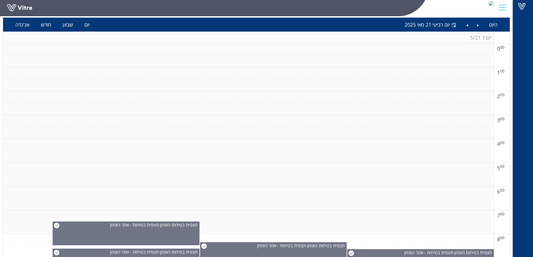
scroll to position [0, 0]
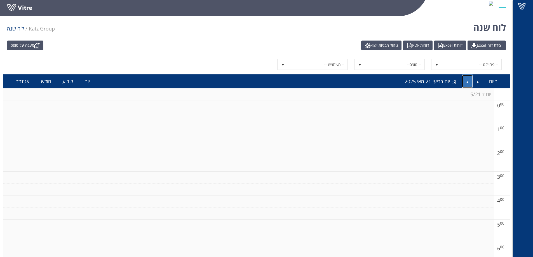
click at [470, 82] on link "Next" at bounding box center [467, 81] width 11 height 13
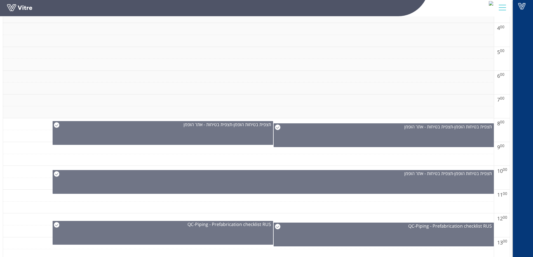
scroll to position [243, 0]
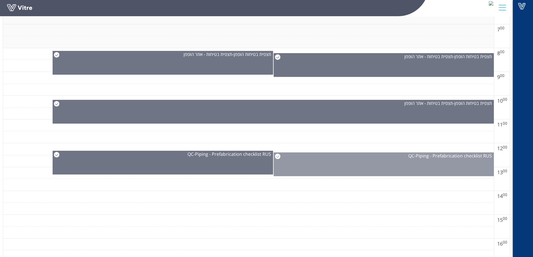
click at [384, 154] on div "QC - Piping - Prefabrication checklist RUS" at bounding box center [384, 156] width 220 height 6
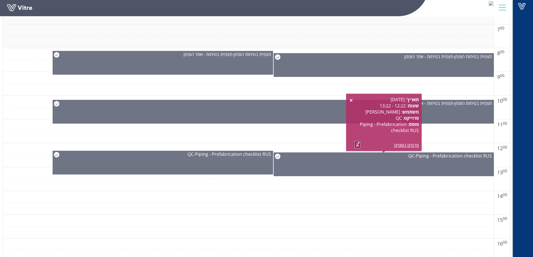
click at [359, 144] on link at bounding box center [358, 144] width 6 height 7
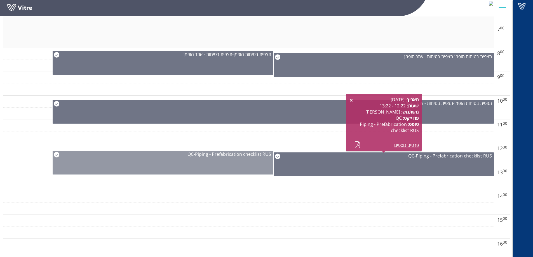
click at [244, 156] on span "Piping - Prefabrication checklist RUS" at bounding box center [233, 154] width 76 height 6
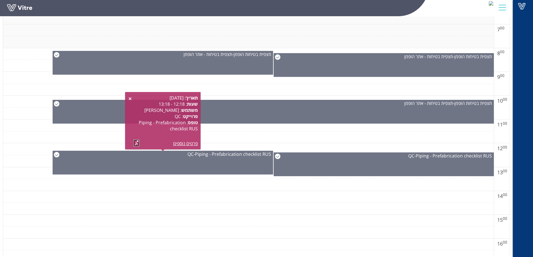
click at [138, 143] on link at bounding box center [137, 143] width 6 height 7
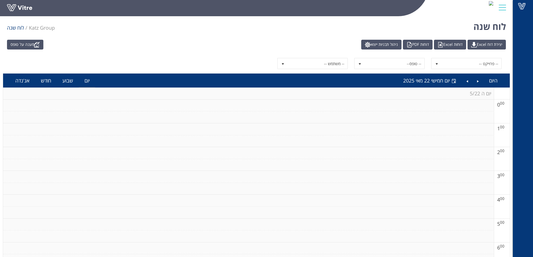
scroll to position [0, 0]
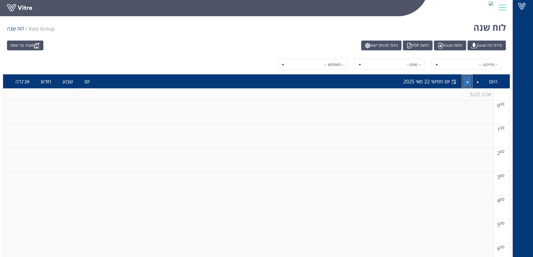
click at [466, 85] on link "Next" at bounding box center [467, 81] width 11 height 13
drag, startPoint x: 531, startPoint y: 66, endPoint x: 531, endPoint y: 96, distance: 29.7
click at [531, 96] on div "Vitre" at bounding box center [523, 128] width 20 height 257
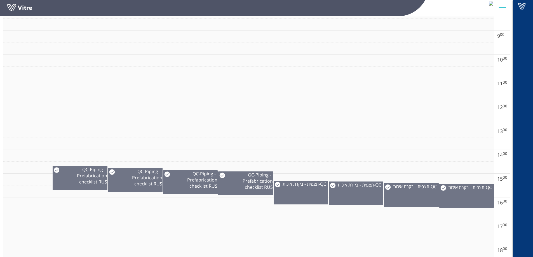
scroll to position [290, 0]
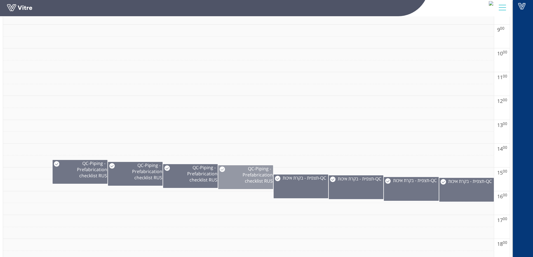
click at [257, 178] on span "Piping - Prefabrication checklist RUS" at bounding box center [258, 175] width 30 height 18
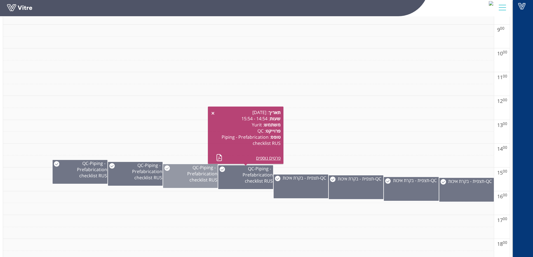
click at [200, 168] on div "QC - Piping - Prefabrication checklist RUS" at bounding box center [190, 174] width 54 height 18
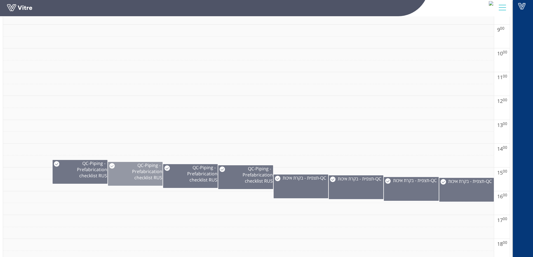
click at [145, 175] on span "Piping - Prefabrication checklist RUS" at bounding box center [147, 171] width 30 height 18
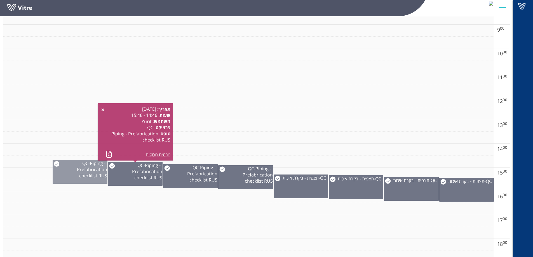
click at [101, 174] on span "Piping - Prefabrication checklist RUS" at bounding box center [92, 169] width 30 height 18
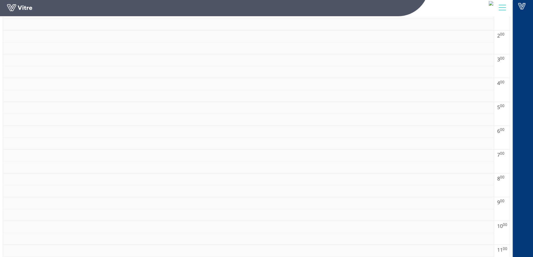
scroll to position [0, 0]
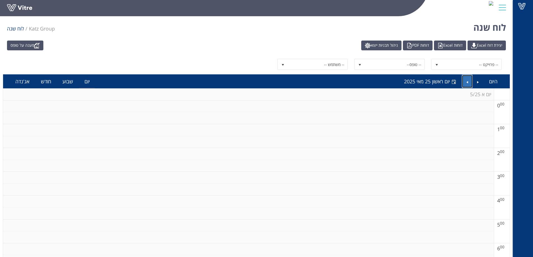
click at [469, 83] on link "Next" at bounding box center [467, 81] width 11 height 13
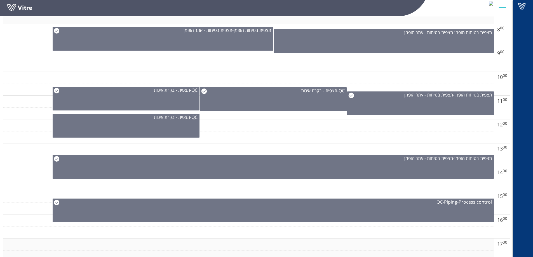
scroll to position [267, 0]
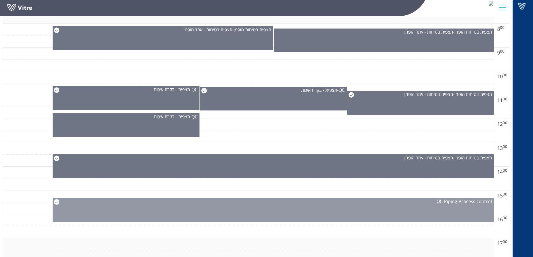
click at [459, 208] on div "QC - Piping-Process control" at bounding box center [273, 210] width 441 height 24
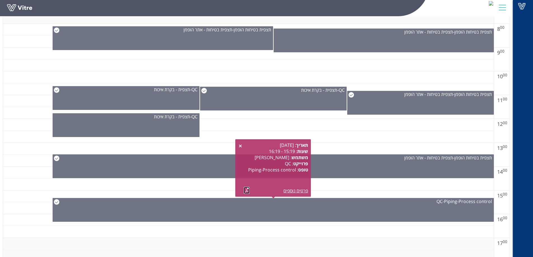
click at [248, 191] on link at bounding box center [247, 190] width 6 height 7
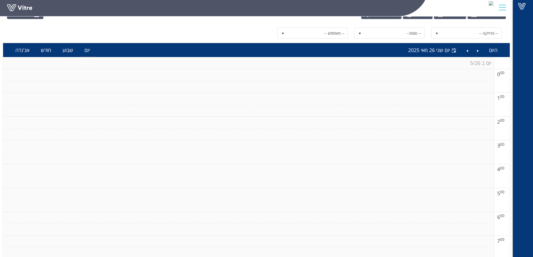
scroll to position [38, 0]
